Goal: Information Seeking & Learning: Learn about a topic

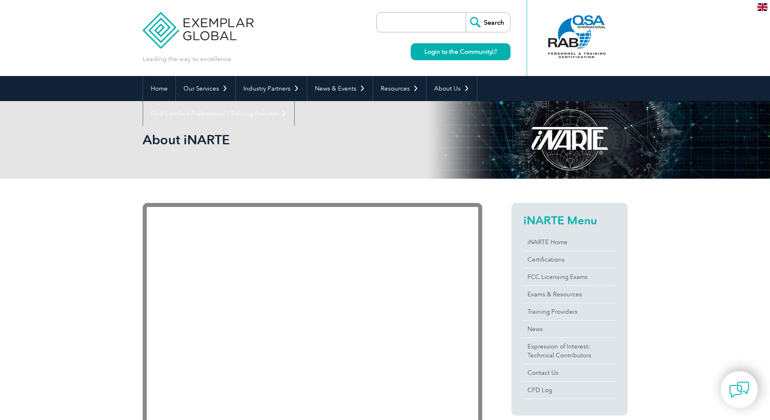
click at [757, 8] on div "en" at bounding box center [762, 6] width 15 height 13
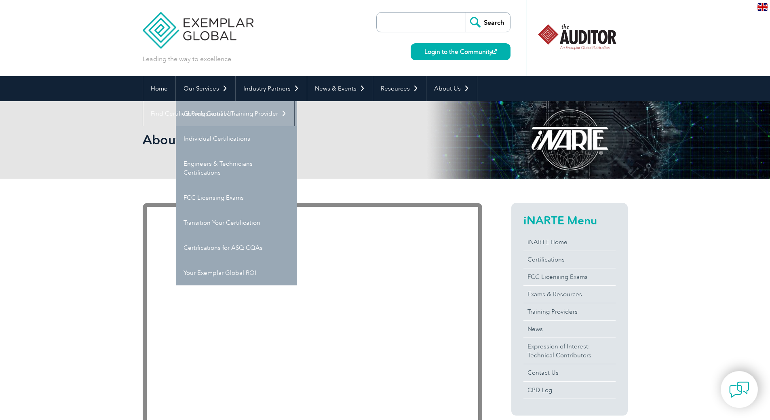
click at [228, 116] on link "Getting Certified" at bounding box center [236, 113] width 121 height 25
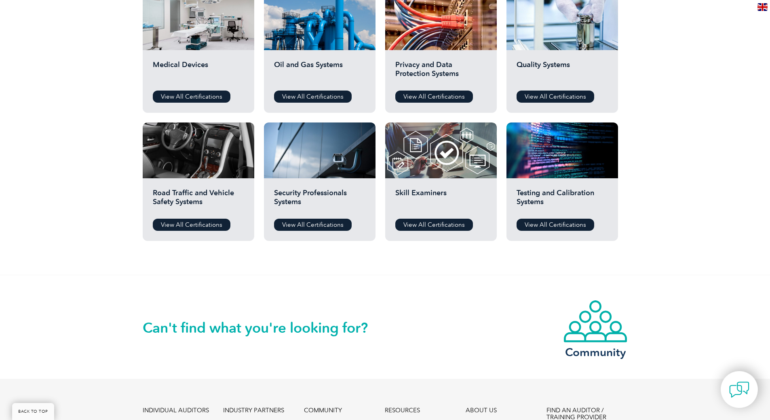
scroll to position [607, 0]
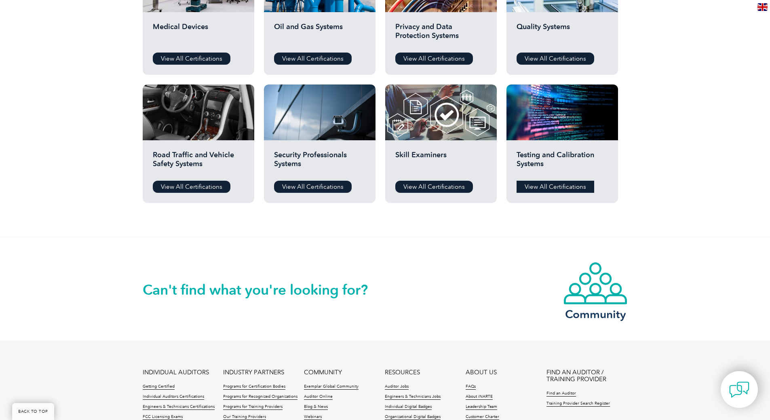
click at [561, 181] on link "View All Certifications" at bounding box center [556, 187] width 78 height 12
click at [431, 182] on link "View All Certifications" at bounding box center [434, 187] width 78 height 12
click at [180, 189] on link "View All Certifications" at bounding box center [192, 187] width 78 height 12
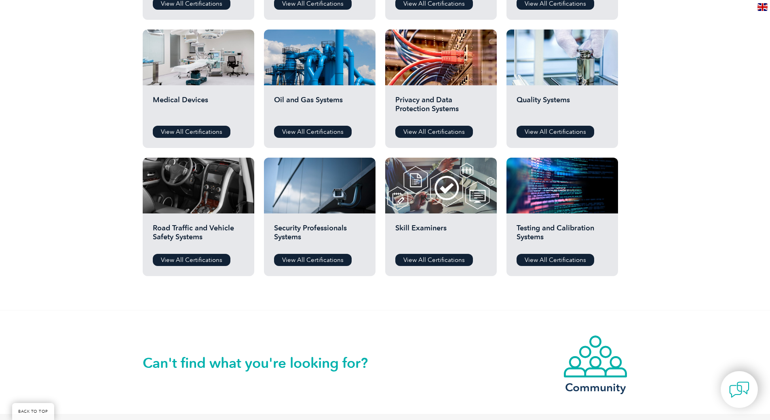
scroll to position [485, 0]
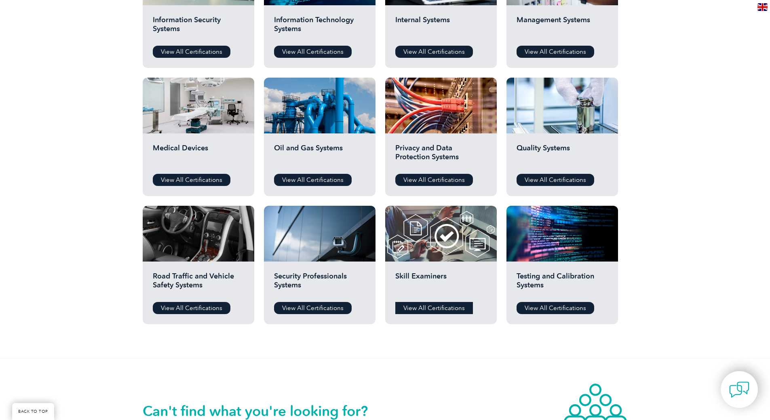
click at [420, 304] on link "View All Certifications" at bounding box center [434, 308] width 78 height 12
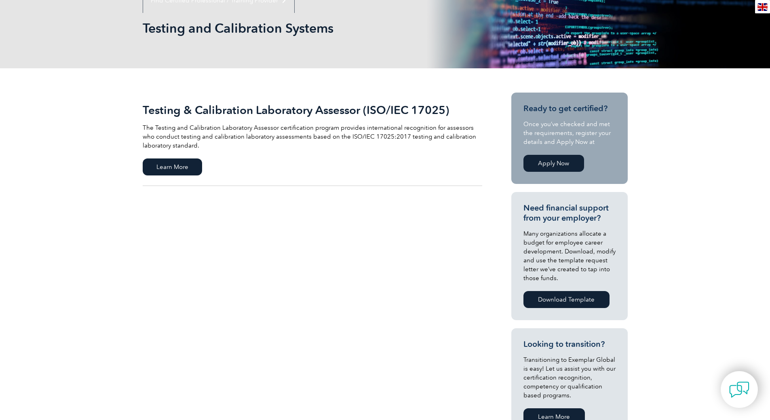
scroll to position [121, 0]
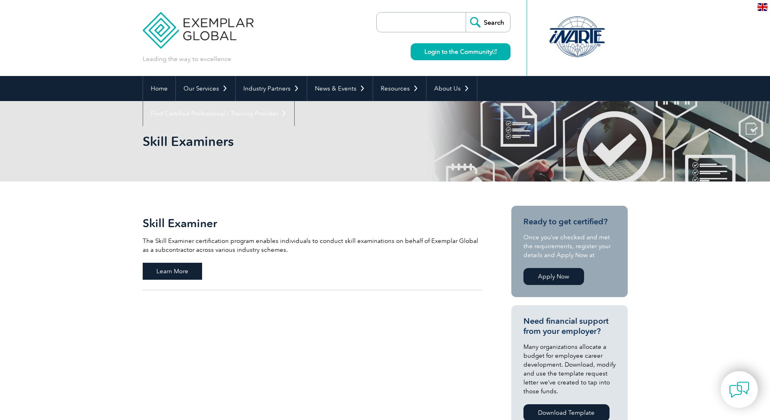
click at [184, 266] on span "Learn More" at bounding box center [172, 271] width 59 height 17
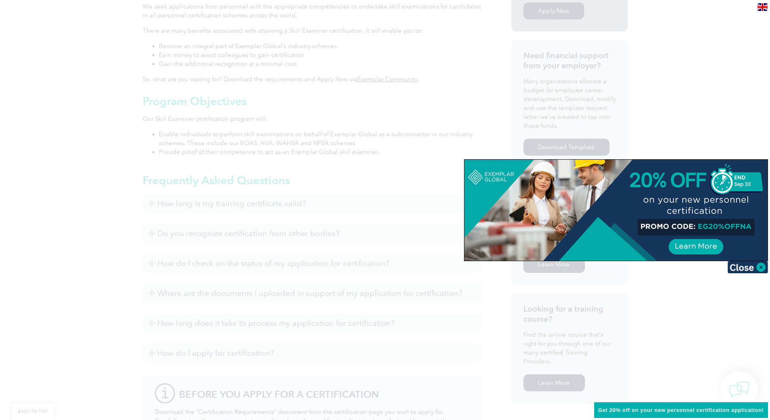
scroll to position [323, 0]
click at [756, 267] on img at bounding box center [748, 267] width 40 height 12
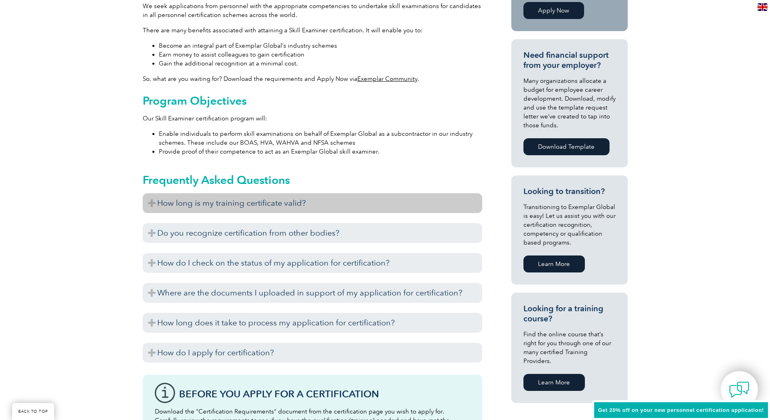
click at [212, 203] on h3 "How long is my training certificate valid?" at bounding box center [313, 203] width 340 height 20
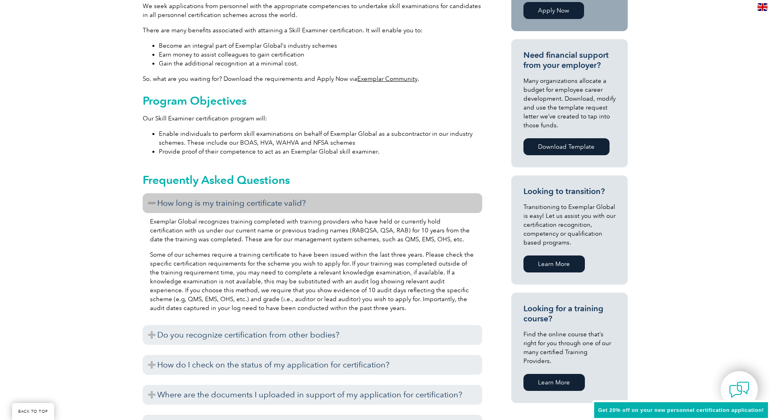
click at [212, 203] on h3 "How long is my training certificate valid?" at bounding box center [313, 203] width 340 height 20
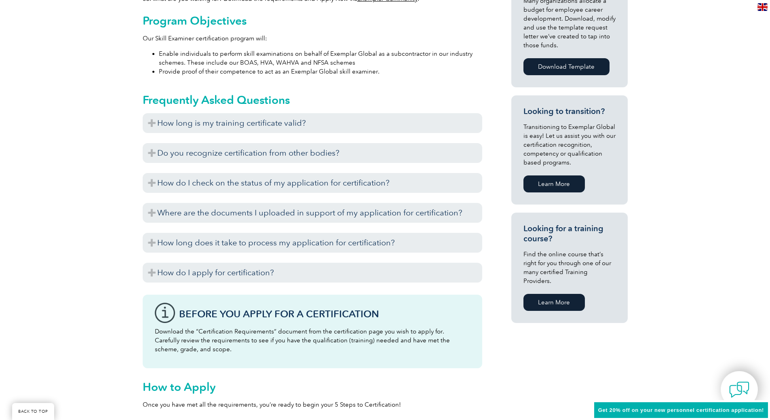
scroll to position [404, 0]
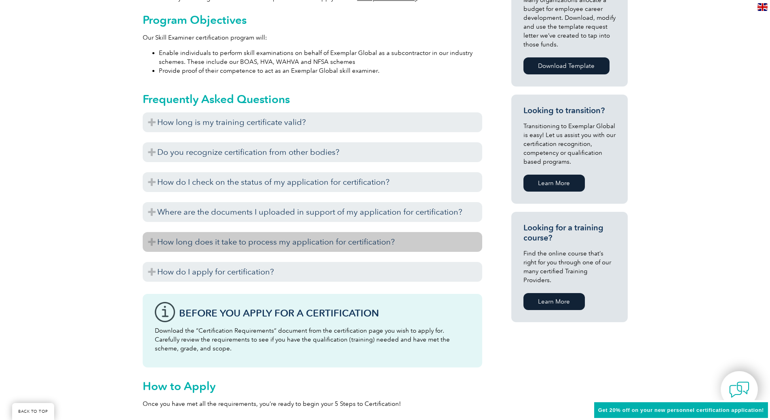
click at [182, 243] on h3 "How long does it take to process my application for certification?" at bounding box center [313, 242] width 340 height 20
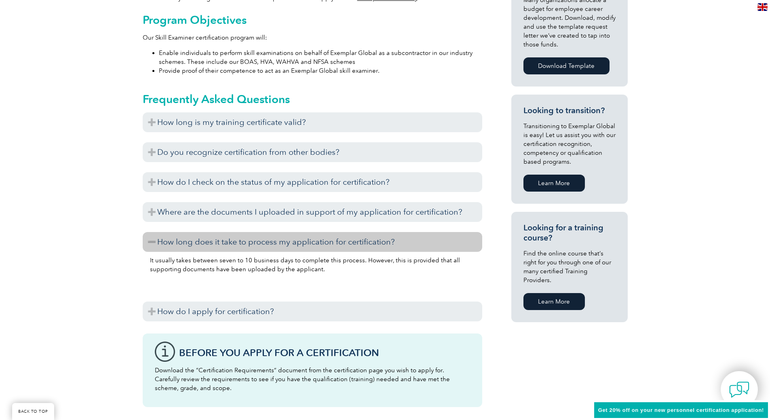
click at [182, 243] on h3 "How long does it take to process my application for certification?" at bounding box center [313, 242] width 340 height 20
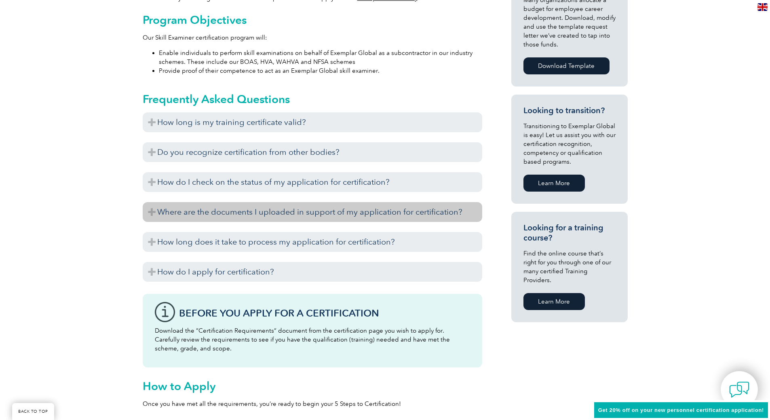
click at [205, 216] on h3 "Where are the documents I uploaded in support of my application for certificati…" at bounding box center [313, 212] width 340 height 20
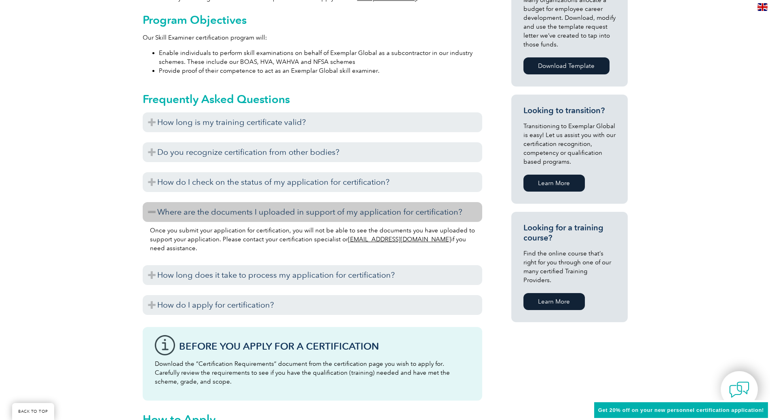
click at [235, 216] on h3 "Where are the documents I uploaded in support of my application for certificati…" at bounding box center [313, 212] width 340 height 20
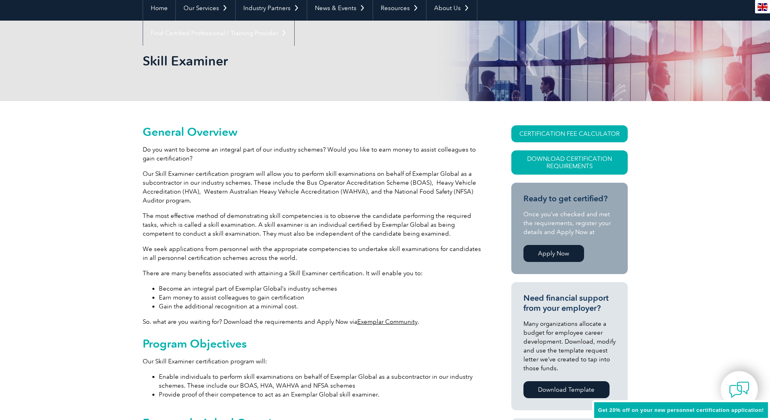
scroll to position [40, 0]
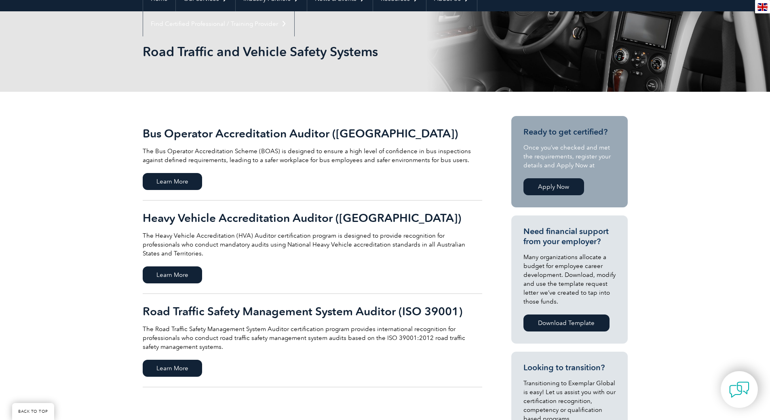
scroll to position [121, 0]
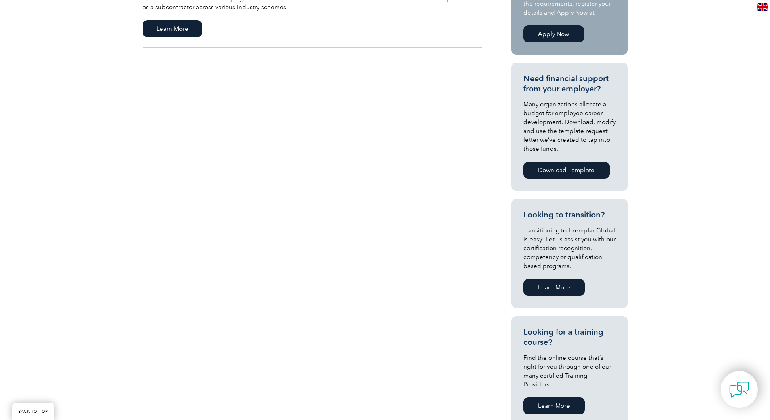
scroll to position [40, 0]
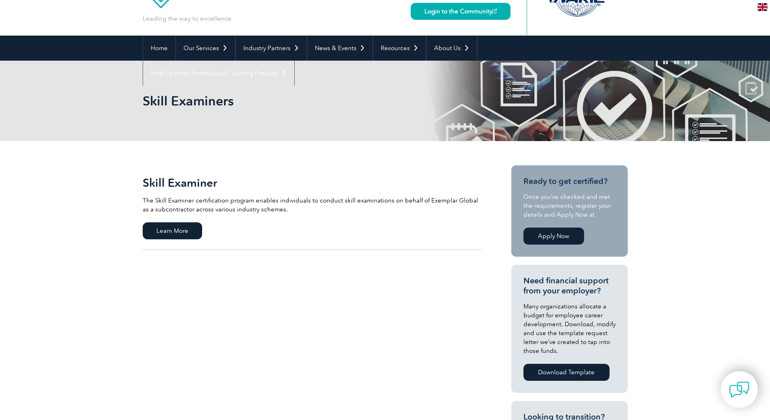
click at [159, 245] on link "Skill Examiner The Skill Examiner certification program enables individuals to …" at bounding box center [313, 207] width 340 height 85
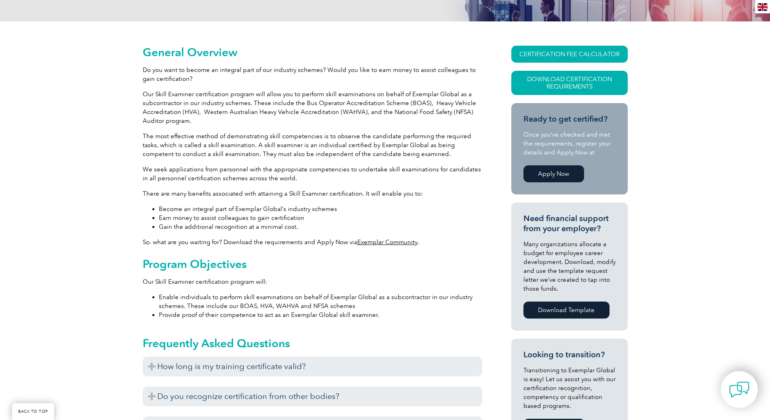
scroll to position [121, 0]
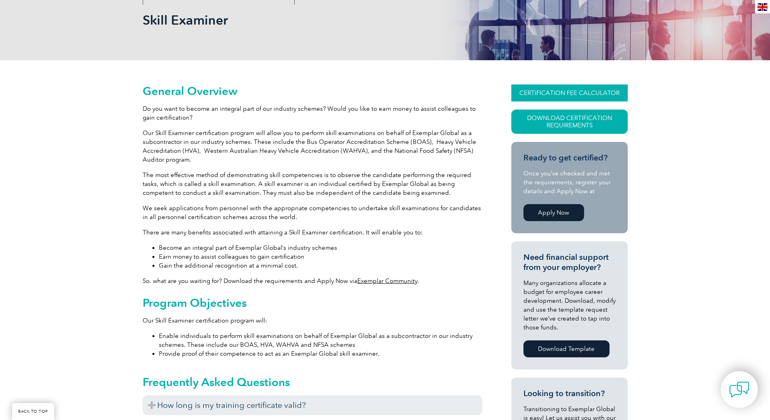
click at [568, 93] on link "CERTIFICATION FEE CALCULATOR" at bounding box center [569, 93] width 116 height 17
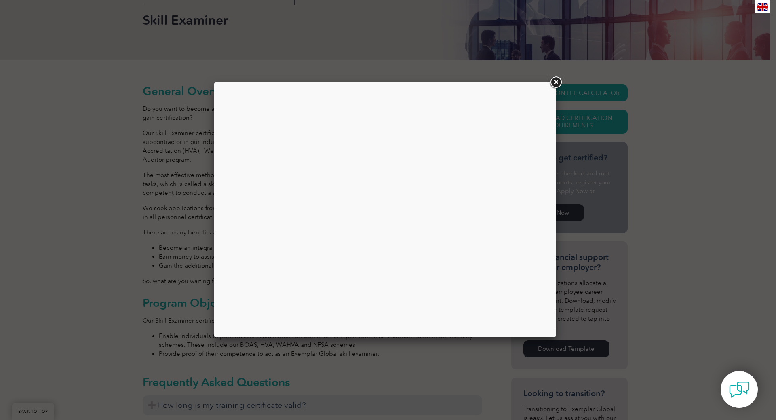
click at [556, 83] on link at bounding box center [556, 82] width 15 height 15
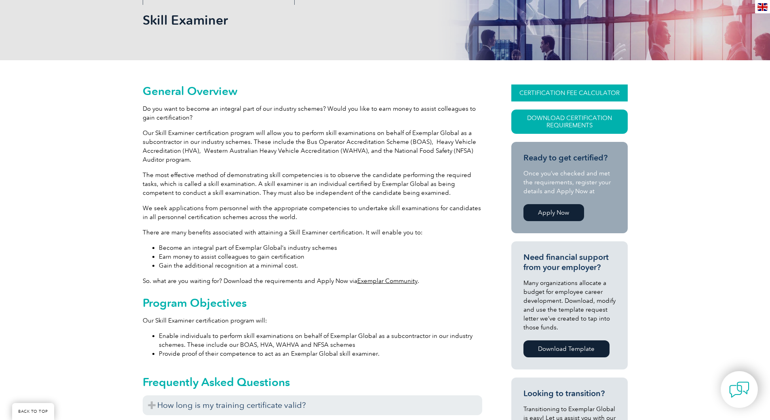
click at [581, 96] on link "CERTIFICATION FEE CALCULATOR" at bounding box center [569, 93] width 116 height 17
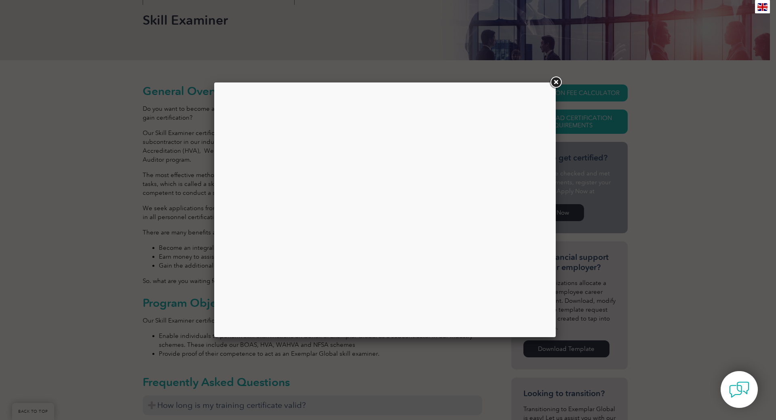
click at [553, 78] on link at bounding box center [556, 82] width 15 height 15
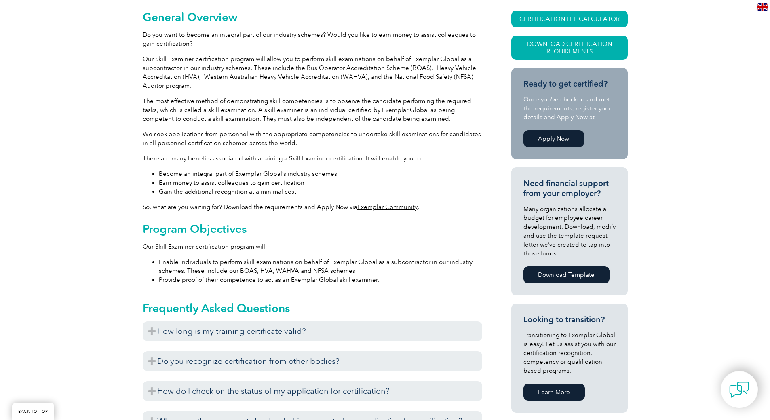
scroll to position [323, 0]
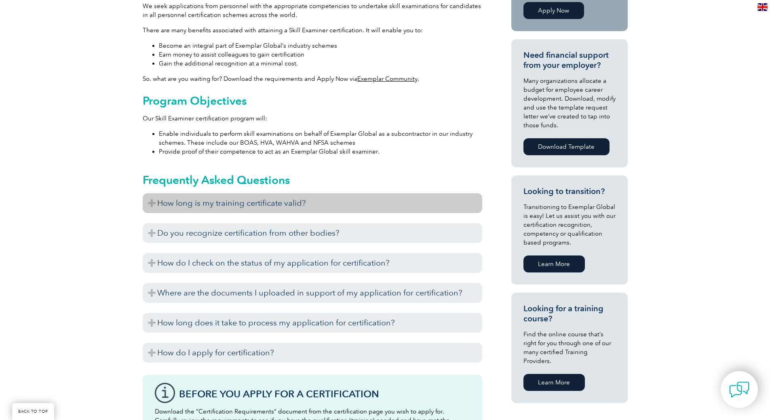
click at [222, 212] on h3 "How long is my training certificate valid?" at bounding box center [313, 203] width 340 height 20
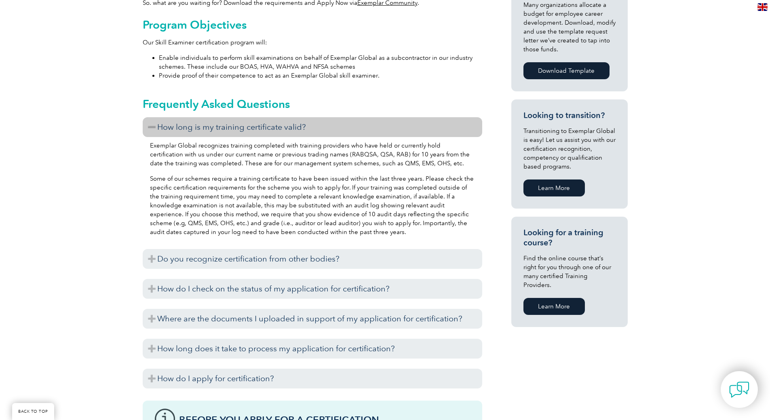
scroll to position [404, 0]
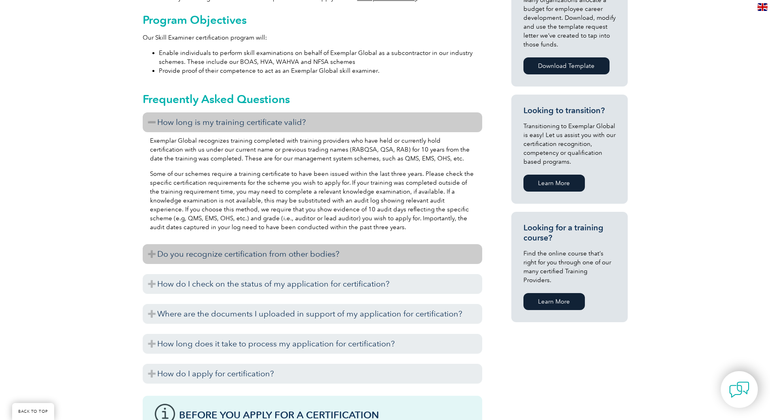
click at [232, 259] on h3 "Do you recognize certification from other bodies?" at bounding box center [313, 254] width 340 height 20
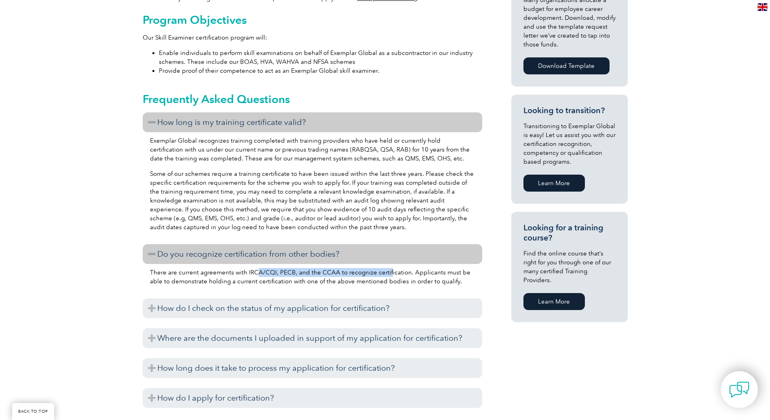
drag, startPoint x: 256, startPoint y: 275, endPoint x: 386, endPoint y: 270, distance: 129.9
click at [386, 270] on p "There are current agreements with IRCA/CQI, PECB, and the CCAA to recognize cer…" at bounding box center [312, 277] width 325 height 18
click at [402, 269] on p "There are current agreements with IRCA/CQI, PECB, and the CCAA to recognize cer…" at bounding box center [312, 277] width 325 height 18
drag, startPoint x: 362, startPoint y: 275, endPoint x: 471, endPoint y: 275, distance: 108.4
click at [471, 275] on p "There are current agreements with IRCA/CQI, PECB, and the CCAA to recognize cer…" at bounding box center [312, 277] width 325 height 18
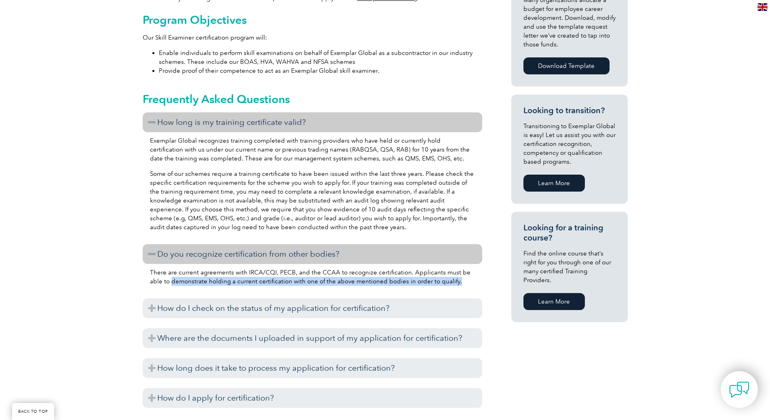
drag, startPoint x: 170, startPoint y: 280, endPoint x: 443, endPoint y: 279, distance: 272.9
click at [443, 279] on p "There are current agreements with IRCA/CQI, PECB, and the CCAA to recognize cer…" at bounding box center [312, 277] width 325 height 18
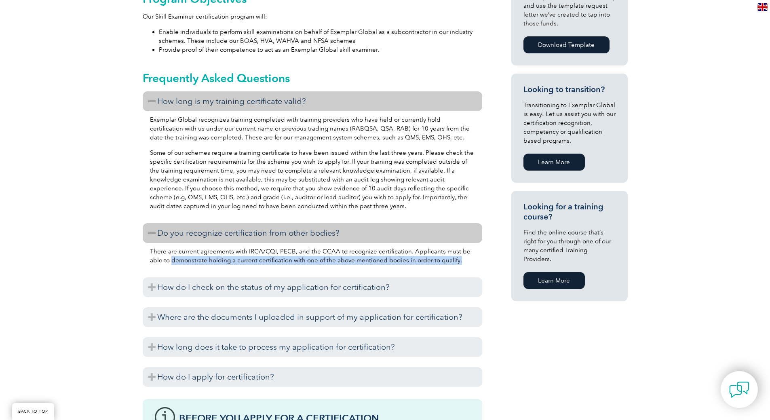
scroll to position [445, 0]
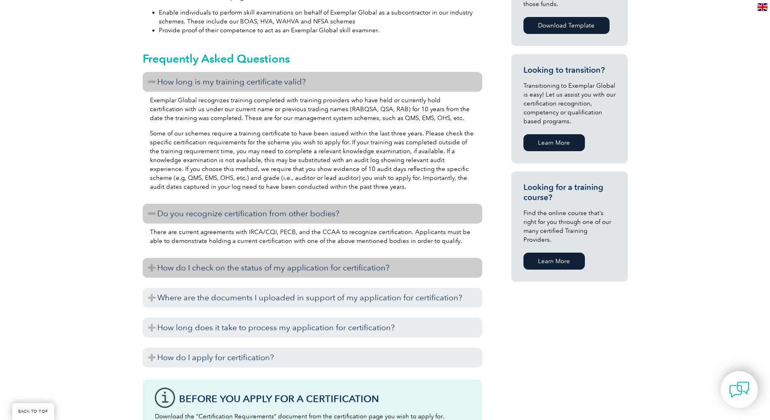
click at [243, 270] on h3 "How do I check on the status of my application for certification?" at bounding box center [313, 268] width 340 height 20
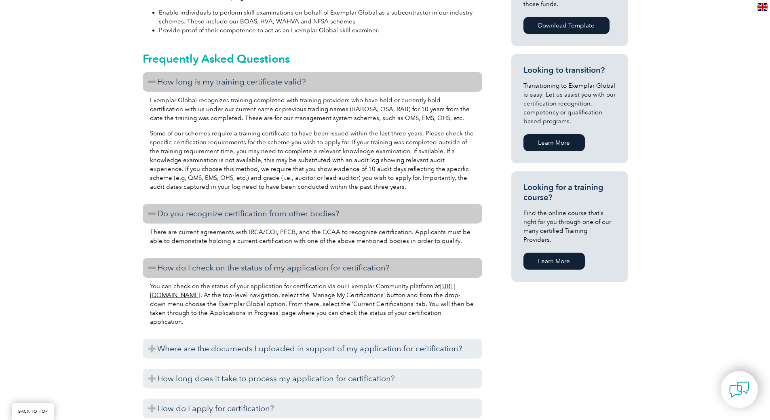
scroll to position [485, 0]
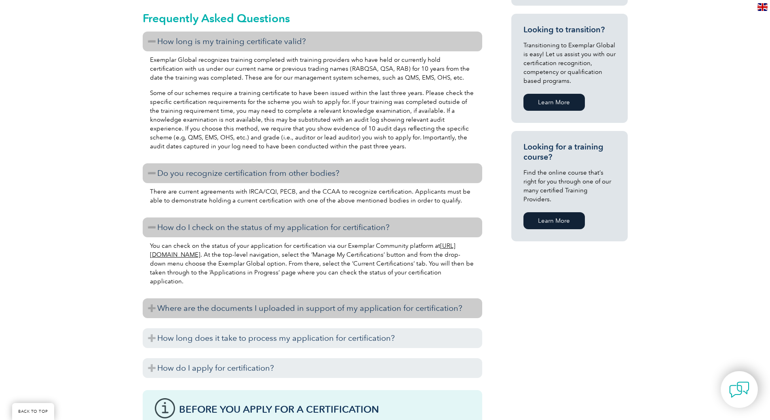
click at [211, 307] on h3 "Where are the documents I uploaded in support of my application for certificati…" at bounding box center [313, 308] width 340 height 20
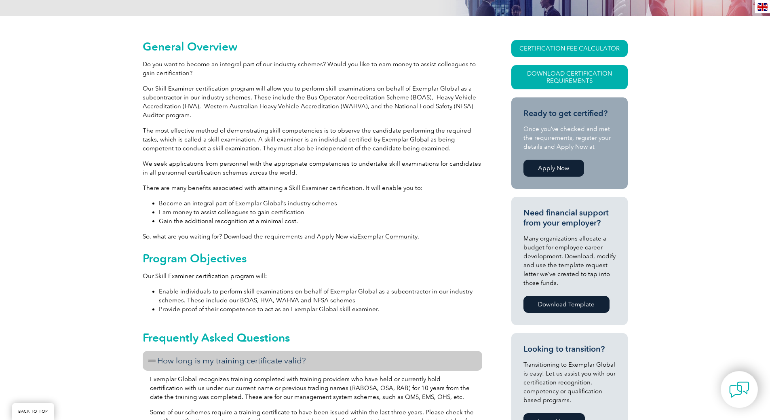
scroll to position [0, 0]
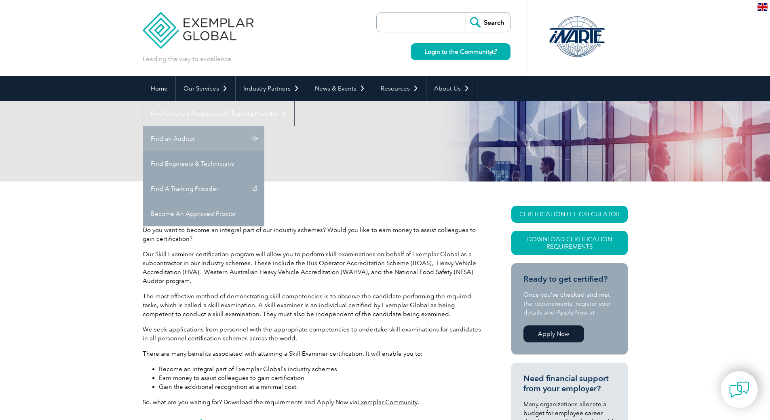
click at [264, 126] on link "Find an Auditor" at bounding box center [203, 138] width 121 height 25
